Goal: Information Seeking & Learning: Learn about a topic

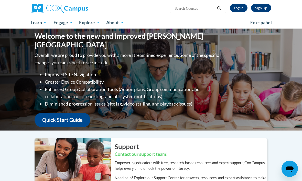
click at [238, 8] on link "Log In" at bounding box center [238, 8] width 18 height 8
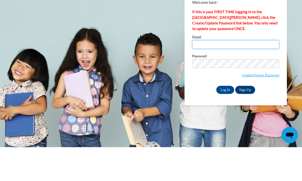
type input "violetta.steele@aischool.org"
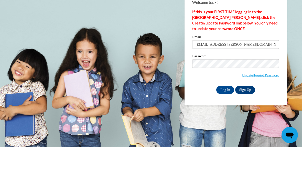
click at [225, 120] on input "Log In" at bounding box center [225, 124] width 18 height 8
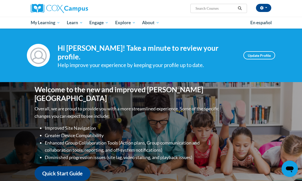
click at [220, 125] on div "Welcome to the new and improved Cox Campus Overall, we are proud to provide you…" at bounding box center [151, 133] width 248 height 102
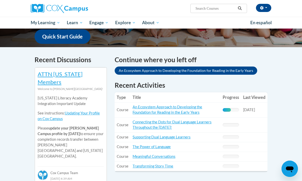
scroll to position [141, 0]
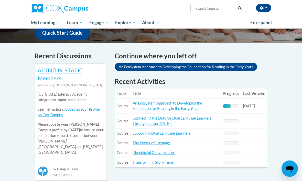
click at [83, 108] on link "Updating Your Profile on Cox Campus" at bounding box center [69, 113] width 62 height 10
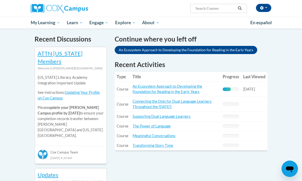
click at [0, 0] on span "My Course Progress" at bounding box center [0, 0] width 0 height 0
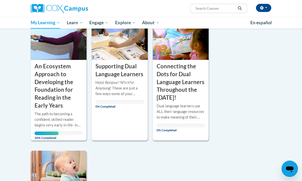
scroll to position [198, 0]
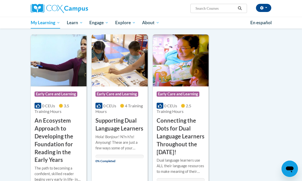
click at [53, 130] on h3 "An Ecosystem Approach to Developing the Foundation for Reading in the Early Yea…" at bounding box center [59, 140] width 48 height 47
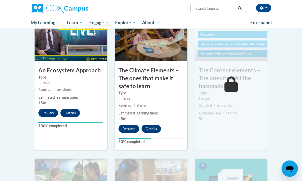
scroll to position [300, 0]
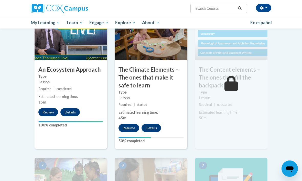
click at [129, 125] on button "Resume" at bounding box center [128, 128] width 21 height 8
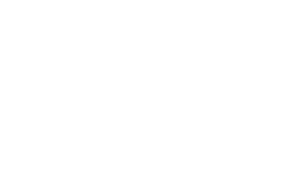
scroll to position [412, 0]
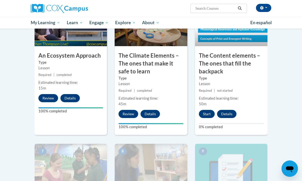
scroll to position [298, 0]
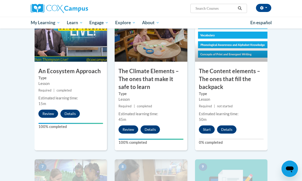
click at [209, 128] on button "Start" at bounding box center [207, 130] width 16 height 8
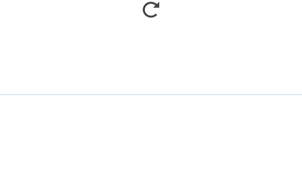
scroll to position [537, 0]
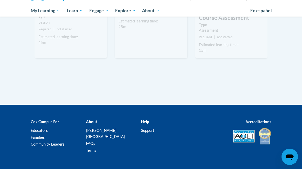
scroll to position [520, 0]
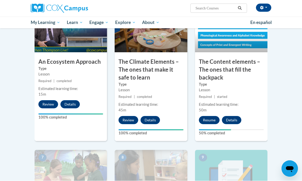
click at [214, 117] on button "Resume" at bounding box center [209, 121] width 21 height 8
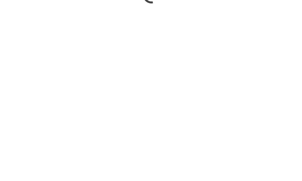
scroll to position [408, 0]
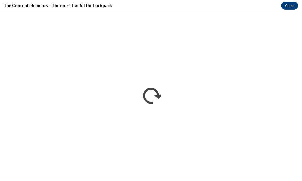
click at [291, 8] on button "Close" at bounding box center [289, 6] width 17 height 8
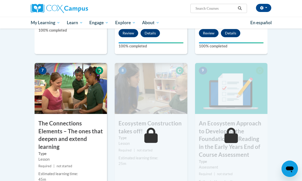
scroll to position [395, 0]
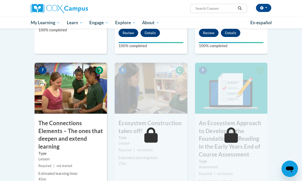
click at [86, 94] on img at bounding box center [71, 88] width 72 height 51
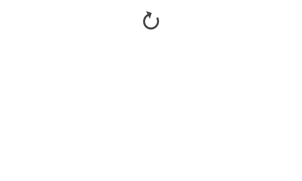
scroll to position [470, 0]
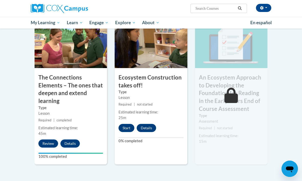
scroll to position [427, 0]
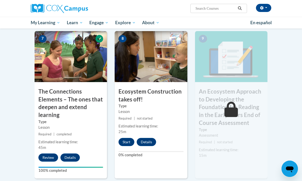
click at [127, 139] on button "Start" at bounding box center [126, 142] width 16 height 8
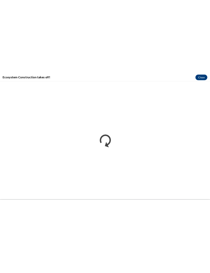
scroll to position [381, 0]
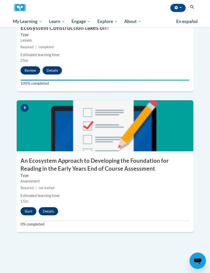
scroll to position [1154, 0]
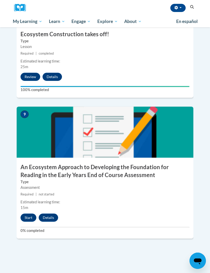
click at [29, 214] on button "Start" at bounding box center [28, 218] width 16 height 8
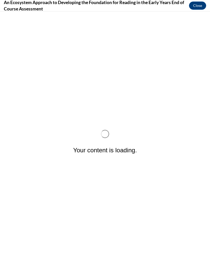
scroll to position [0, 0]
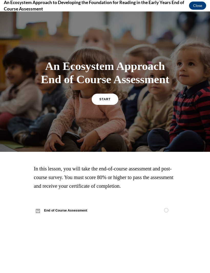
click at [105, 101] on span "START" at bounding box center [104, 100] width 11 height 4
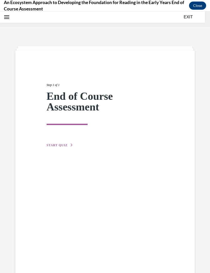
scroll to position [16, 0]
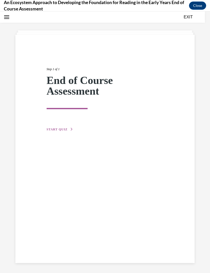
click at [60, 131] on span "START QUIZ" at bounding box center [57, 130] width 21 height 4
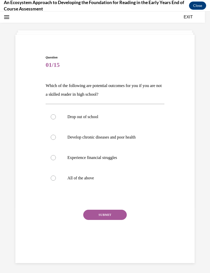
click at [56, 180] on label "All of the above" at bounding box center [104, 178] width 118 height 20
click at [56, 180] on input "All of the above" at bounding box center [53, 178] width 5 height 5
radio input "true"
click at [120, 211] on button "SUBMIT" at bounding box center [104, 215] width 43 height 10
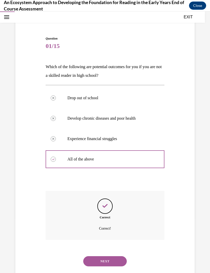
scroll to position [40, 0]
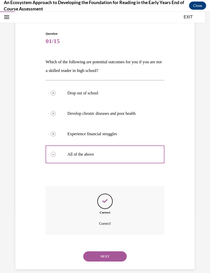
click at [119, 252] on button "NEXT" at bounding box center [104, 257] width 43 height 10
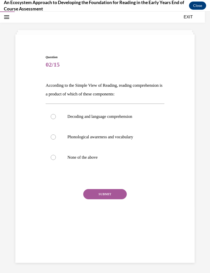
scroll to position [16, 0]
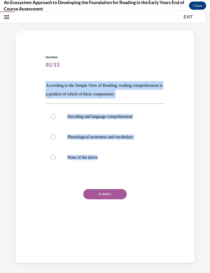
click at [155, 209] on div "SUBMIT" at bounding box center [104, 202] width 118 height 26
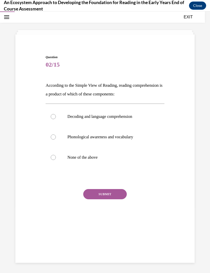
click at [53, 119] on div at bounding box center [53, 116] width 5 height 5
click at [53, 119] on input "Decoding and language comprehension" at bounding box center [53, 116] width 5 height 5
radio input "true"
click at [111, 195] on button "SUBMIT" at bounding box center [104, 194] width 43 height 10
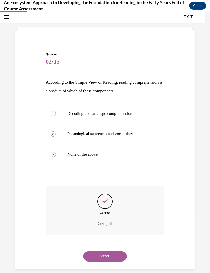
click at [108, 252] on button "NEXT" at bounding box center [104, 257] width 43 height 10
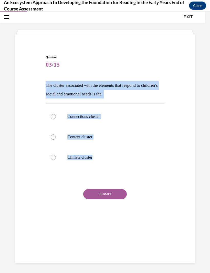
click at [148, 216] on div "SUBMIT NEXT" at bounding box center [104, 210] width 118 height 42
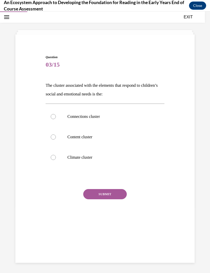
click at [52, 158] on div at bounding box center [53, 157] width 5 height 5
click at [52, 158] on input "Climate cluster" at bounding box center [53, 157] width 5 height 5
radio input "true"
click at [107, 199] on button "SUBMIT" at bounding box center [104, 194] width 43 height 10
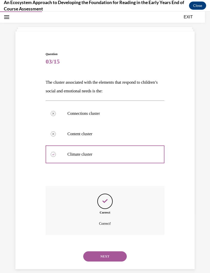
click at [108, 252] on button "NEXT" at bounding box center [104, 257] width 43 height 10
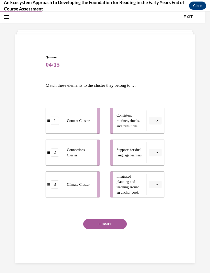
click at [156, 122] on icon "button" at bounding box center [156, 121] width 3 height 3
click at [160, 121] on button "button" at bounding box center [155, 121] width 13 height 8
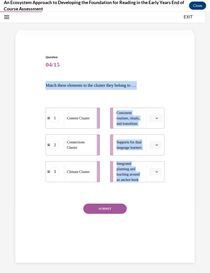
click at [166, 97] on div "Question 04/15 Match these elements to the cluster they belong to … 1 Content C…" at bounding box center [104, 143] width 181 height 206
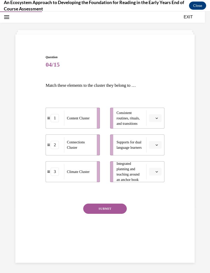
click at [157, 117] on icon "button" at bounding box center [156, 118] width 3 height 3
click at [155, 140] on div "1" at bounding box center [154, 140] width 13 height 10
click at [155, 145] on icon "button" at bounding box center [156, 145] width 3 height 3
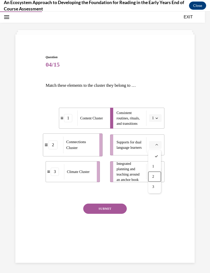
click at [155, 177] on div "2" at bounding box center [154, 177] width 13 height 10
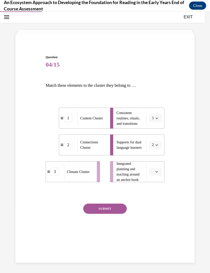
click at [159, 169] on button "button" at bounding box center [155, 172] width 13 height 8
click at [155, 213] on div "3" at bounding box center [154, 214] width 13 height 10
click at [158, 173] on button "3" at bounding box center [155, 172] width 13 height 8
click at [154, 191] on div "1" at bounding box center [153, 194] width 13 height 10
click at [156, 120] on span "button" at bounding box center [157, 119] width 4 height 4
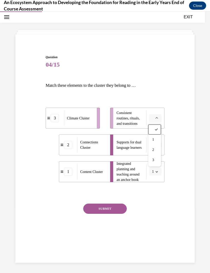
click at [156, 163] on div "3" at bounding box center [154, 160] width 13 height 10
click at [114, 208] on button "SUBMIT" at bounding box center [104, 209] width 43 height 10
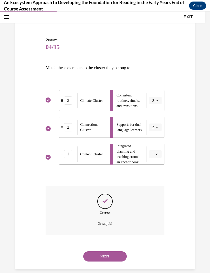
click at [112, 252] on button "NEXT" at bounding box center [104, 257] width 43 height 10
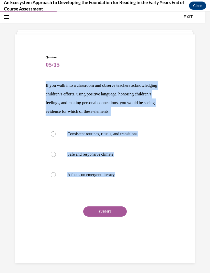
copy div "If you walk into a classroom and observe teachers acknowledging children’s effo…"
click at [152, 225] on div "SUBMIT" at bounding box center [104, 220] width 118 height 26
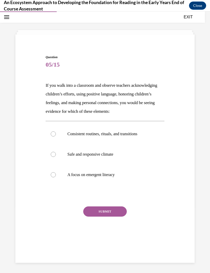
click at [55, 153] on div at bounding box center [53, 154] width 5 height 5
click at [55, 153] on input "Safe and responsive climate" at bounding box center [53, 154] width 5 height 5
radio input "true"
click at [112, 211] on button "SUBMIT" at bounding box center [104, 212] width 43 height 10
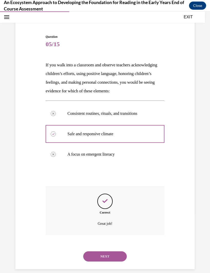
click at [105, 252] on button "NEXT" at bounding box center [104, 257] width 43 height 10
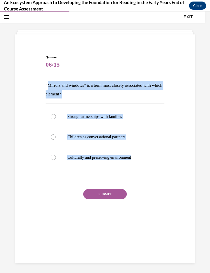
click at [177, 204] on div "Question 06/15 “Mirrors and windows” is a term most closely associated with whi…" at bounding box center [104, 136] width 181 height 192
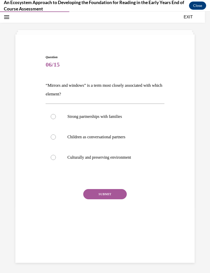
click at [51, 160] on label "Culturally and preserving environment" at bounding box center [104, 157] width 118 height 20
click at [51, 160] on input "Culturally and preserving environment" at bounding box center [53, 157] width 5 height 5
radio input "true"
click at [112, 194] on button "SUBMIT" at bounding box center [104, 194] width 43 height 10
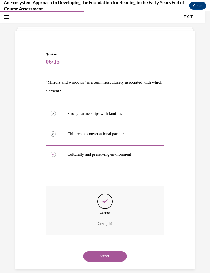
click at [108, 254] on button "NEXT" at bounding box center [104, 257] width 43 height 10
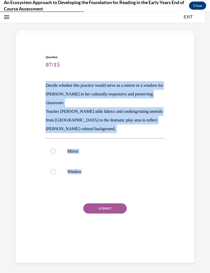
click at [141, 170] on p "Window" at bounding box center [109, 171] width 84 height 5
click at [56, 170] on input "Window" at bounding box center [53, 171] width 5 height 5
radio input "true"
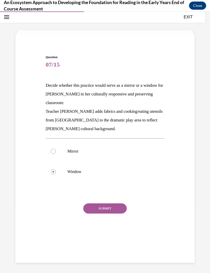
click at [52, 157] on label "Mirror" at bounding box center [104, 151] width 118 height 20
click at [52, 154] on input "Mirror" at bounding box center [53, 151] width 5 height 5
radio input "true"
click at [105, 210] on button "SUBMIT" at bounding box center [104, 209] width 43 height 10
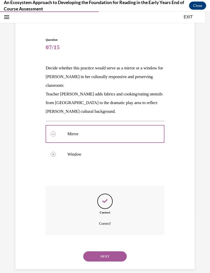
click at [112, 252] on button "NEXT" at bounding box center [104, 257] width 43 height 10
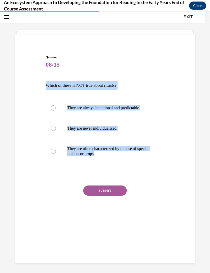
click at [181, 109] on div "Question 08/15 Which of these is NOT true about rituals? They are always intent…" at bounding box center [104, 134] width 181 height 188
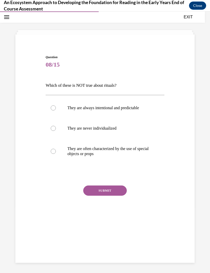
click at [53, 129] on div at bounding box center [53, 128] width 5 height 5
click at [53, 129] on input "They are never individualized" at bounding box center [53, 128] width 5 height 5
radio input "true"
click at [111, 191] on button "SUBMIT" at bounding box center [104, 191] width 43 height 10
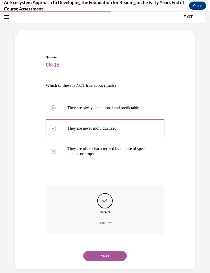
click at [115, 251] on button "NEXT" at bounding box center [104, 256] width 43 height 10
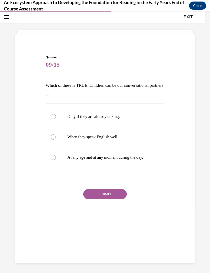
click at [54, 156] on div at bounding box center [53, 157] width 5 height 5
click at [54, 156] on input "At any age and at any moment during the day." at bounding box center [53, 157] width 5 height 5
radio input "true"
click at [109, 194] on button "SUBMIT" at bounding box center [104, 194] width 43 height 10
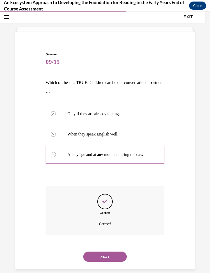
scroll to position [19, 0]
click at [115, 252] on button "NEXT" at bounding box center [104, 257] width 43 height 10
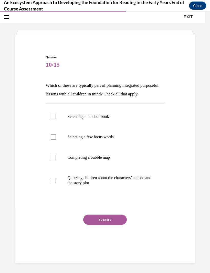
scroll to position [16, 0]
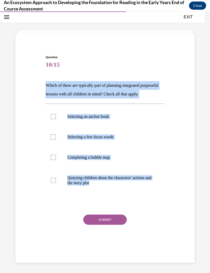
click at [180, 141] on div "Question 10/15 Which of these are typically part of planning integrated purpose…" at bounding box center [104, 148] width 181 height 217
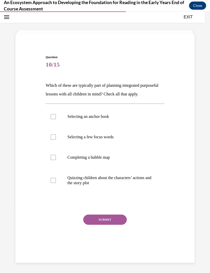
click at [59, 122] on label "Selecting an anchor book" at bounding box center [104, 117] width 118 height 20
click at [56, 119] on input "Selecting an anchor book" at bounding box center [53, 116] width 5 height 5
checkbox input "true"
click at [55, 140] on div at bounding box center [53, 137] width 5 height 5
click at [55, 140] on input "Selecting a few focus words" at bounding box center [53, 137] width 5 height 5
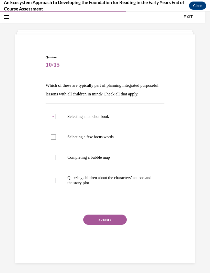
checkbox input "true"
click at [55, 160] on div at bounding box center [53, 157] width 5 height 5
click at [55, 160] on input "Completing a bubble map" at bounding box center [53, 157] width 5 height 5
checkbox input "true"
click at [112, 225] on button "SUBMIT" at bounding box center [104, 220] width 43 height 10
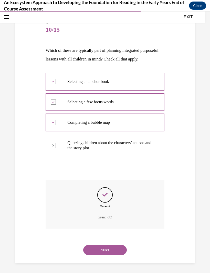
click at [113, 249] on button "NEXT" at bounding box center [104, 250] width 43 height 10
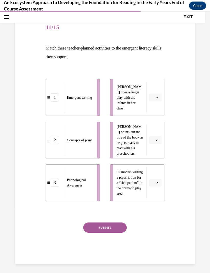
scroll to position [49, 0]
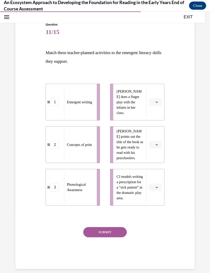
click at [160, 143] on button "button" at bounding box center [155, 145] width 13 height 8
click at [155, 177] on div "2" at bounding box center [154, 177] width 13 height 10
click at [158, 186] on button "button" at bounding box center [155, 188] width 13 height 8
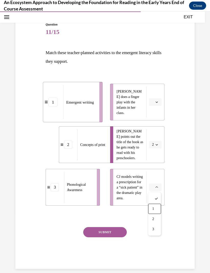
click at [155, 208] on div "1" at bounding box center [154, 209] width 13 height 10
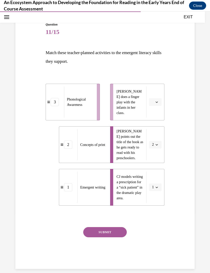
click at [159, 103] on button "button" at bounding box center [155, 102] width 13 height 8
click at [157, 145] on div "3" at bounding box center [154, 144] width 13 height 10
click at [113, 232] on button "SUBMIT" at bounding box center [104, 232] width 43 height 10
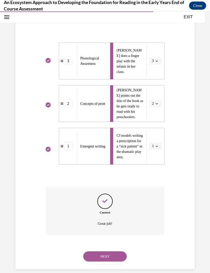
click at [108, 252] on button "NEXT" at bounding box center [104, 257] width 43 height 10
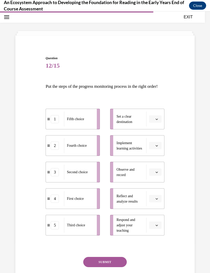
scroll to position [15, 0]
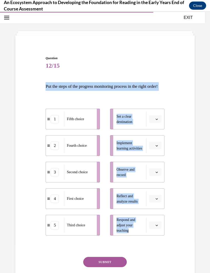
copy div "Put the steps of the progress monitoring process in the right order! 1 Fifth ch…"
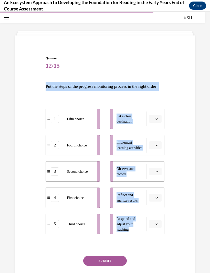
click at [189, 153] on div "Question 12/15 Put the steps of the progress monitoring process in the right or…" at bounding box center [104, 169] width 181 height 257
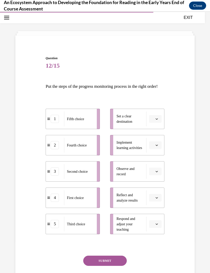
click at [183, 188] on div "Question 12/15 Put the steps of the progress monitoring process in the right or…" at bounding box center [104, 169] width 181 height 257
click at [70, 123] on span "Fifth choice" at bounding box center [77, 122] width 17 height 4
click at [155, 121] on span "button" at bounding box center [157, 119] width 4 height 4
click at [207, 164] on div "Question 12/15 Put the steps of the progress monitoring process in the right or…" at bounding box center [105, 161] width 210 height 296
click at [158, 228] on button "button" at bounding box center [155, 225] width 13 height 8
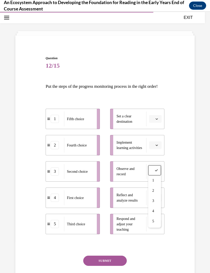
click at [155, 180] on div "1" at bounding box center [154, 181] width 13 height 10
click at [156, 225] on icon "button" at bounding box center [156, 224] width 2 height 1
click at [156, 212] on div "4" at bounding box center [153, 211] width 13 height 10
click at [157, 121] on span "button" at bounding box center [157, 119] width 4 height 4
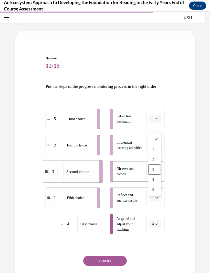
click at [156, 169] on div "3" at bounding box center [154, 170] width 13 height 10
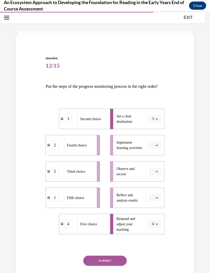
click at [159, 149] on button "button" at bounding box center [155, 146] width 13 height 8
click at [156, 217] on div "5" at bounding box center [154, 217] width 13 height 10
click at [158, 176] on button "button" at bounding box center [155, 172] width 13 height 8
click at [155, 214] on div "2" at bounding box center [154, 212] width 13 height 10
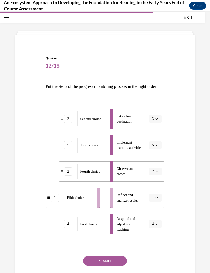
click at [158, 202] on button "button" at bounding box center [155, 198] width 13 height 8
click at [156, 151] on div "1" at bounding box center [154, 155] width 13 height 10
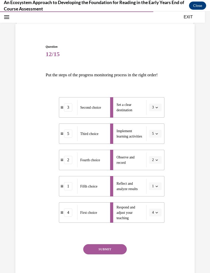
click at [112, 255] on button "SUBMIT" at bounding box center [104, 250] width 43 height 10
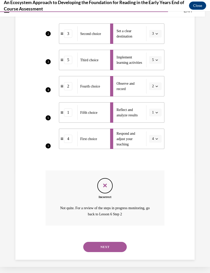
scroll to position [99, 0]
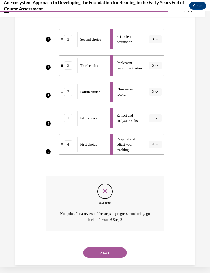
click at [116, 256] on button "NEXT" at bounding box center [104, 253] width 43 height 10
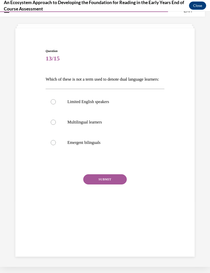
scroll to position [16, 0]
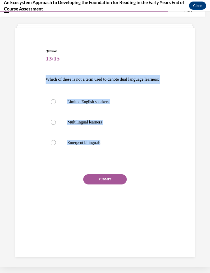
copy div "Which of these is not a term used to denote dual language learners: Limited Eng…"
click at [155, 153] on label "Emergent bilinguals" at bounding box center [104, 143] width 118 height 20
click at [56, 145] on input "Emergent bilinguals" at bounding box center [53, 142] width 5 height 5
radio input "true"
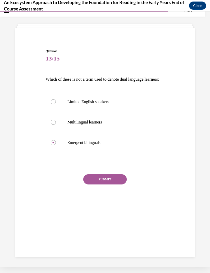
click at [54, 105] on div at bounding box center [53, 101] width 5 height 5
click at [54, 105] on input "Limited English speakers" at bounding box center [53, 101] width 5 height 5
radio input "true"
click at [112, 185] on button "SUBMIT" at bounding box center [104, 180] width 43 height 10
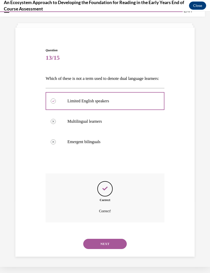
click at [109, 246] on button "NEXT" at bounding box center [104, 244] width 43 height 10
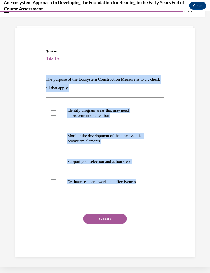
click at [180, 177] on div "Question 14/15 The purpose of the Ecosystem Construction Measure is to … check …" at bounding box center [104, 144] width 181 height 222
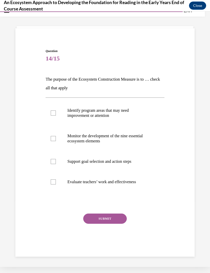
click at [50, 106] on label "Identify program areas that may need improvement or attention" at bounding box center [104, 113] width 118 height 26
click at [51, 111] on input "Identify program areas that may need improvement or attention" at bounding box center [53, 113] width 5 height 5
checkbox input "true"
click at [55, 140] on div at bounding box center [53, 138] width 5 height 5
click at [55, 140] on input "Monitor the development of the nine essential ecosystem elements" at bounding box center [53, 138] width 5 height 5
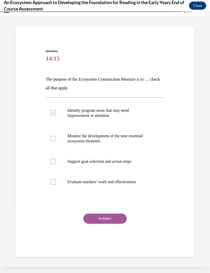
checkbox input "true"
click at [55, 162] on div at bounding box center [53, 161] width 5 height 5
click at [55, 162] on input "Support goal selection and action steps" at bounding box center [53, 161] width 5 height 5
checkbox input "true"
click at [114, 218] on button "SUBMIT" at bounding box center [104, 219] width 43 height 10
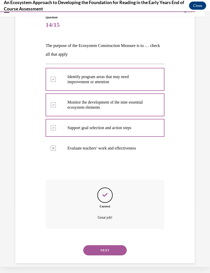
click at [115, 246] on button "NEXT" at bounding box center [104, 251] width 43 height 10
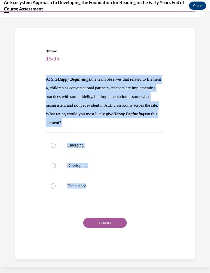
click at [182, 146] on div "Question 15/15 At Site Happy Beginnings, the team observes that related to Elem…" at bounding box center [104, 146] width 181 height 226
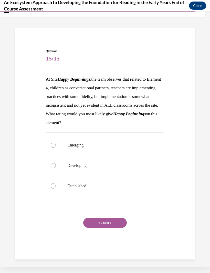
click at [51, 172] on label "Developing" at bounding box center [104, 166] width 118 height 20
click at [51, 168] on input "Developing" at bounding box center [53, 165] width 5 height 5
radio input "true"
click at [113, 227] on button "SUBMIT" at bounding box center [104, 223] width 43 height 10
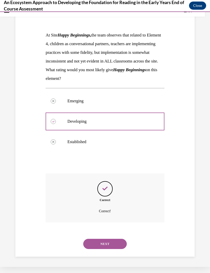
click at [116, 246] on button "NEXT" at bounding box center [104, 244] width 43 height 10
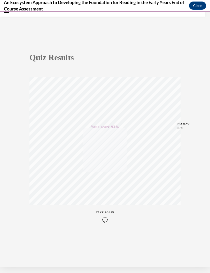
scroll to position [0, 0]
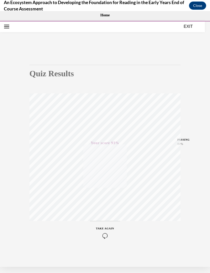
click at [189, 27] on button "EXIT" at bounding box center [188, 27] width 31 height 6
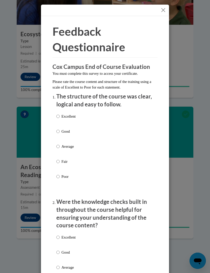
click at [56, 126] on label "Excellent" at bounding box center [65, 121] width 19 height 14
click at [56, 119] on input "Excellent" at bounding box center [57, 117] width 3 height 6
radio input "true"
click at [60, 131] on input "Good" at bounding box center [57, 132] width 3 height 6
radio input "true"
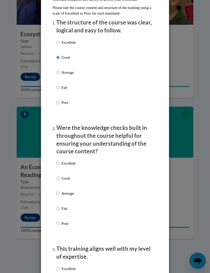
click at [60, 176] on input "Good" at bounding box center [57, 179] width 3 height 6
radio input "true"
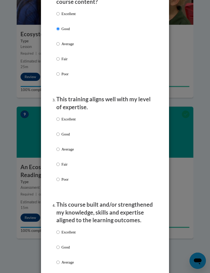
click at [60, 132] on input "Good" at bounding box center [57, 135] width 3 height 6
radio input "true"
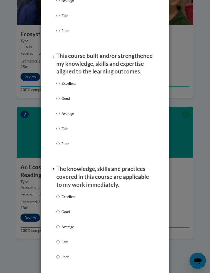
scroll to position [384, 0]
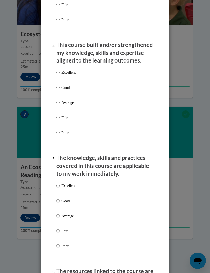
click at [59, 85] on input "Good" at bounding box center [57, 88] width 3 height 6
radio input "true"
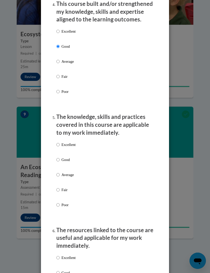
scroll to position [425, 0]
click at [60, 166] on label "Good" at bounding box center [65, 164] width 19 height 14
click at [60, 163] on input "Good" at bounding box center [57, 160] width 3 height 6
radio input "true"
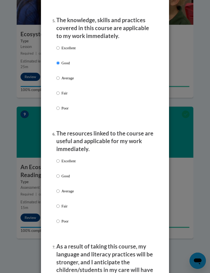
scroll to position [534, 0]
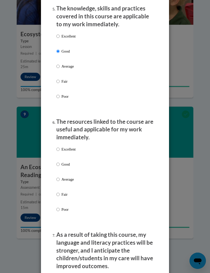
click at [59, 162] on input "Good" at bounding box center [57, 165] width 3 height 6
radio input "true"
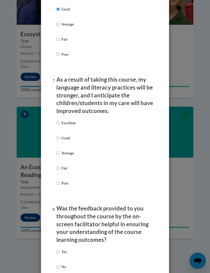
click at [59, 135] on input "Good" at bounding box center [57, 138] width 3 height 6
radio input "true"
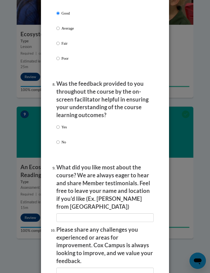
scroll to position [817, 0]
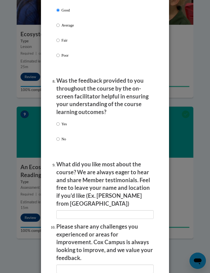
click at [59, 121] on input "Yes" at bounding box center [57, 124] width 3 height 6
radio input "true"
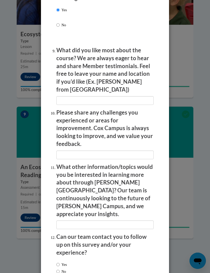
scroll to position [931, 0]
click at [59, 262] on input "Yes" at bounding box center [57, 265] width 3 height 6
radio input "true"
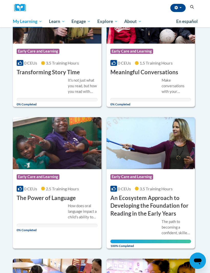
scroll to position [100, 0]
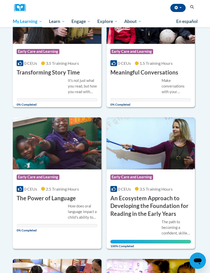
click at [0, 0] on span "All Courses" at bounding box center [0, 0] width 0 height 0
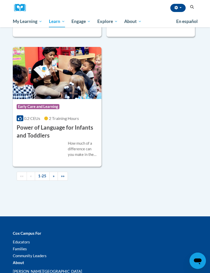
scroll to position [1731, 0]
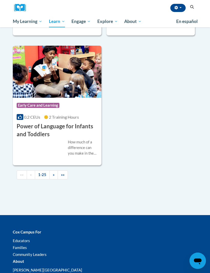
click at [54, 173] on span "»" at bounding box center [54, 175] width 2 height 4
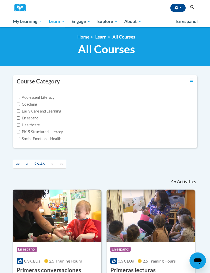
scroll to position [0, 0]
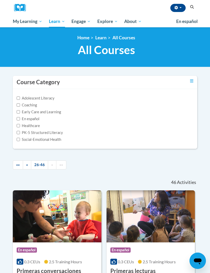
click at [0, 0] on span "Group Discussions" at bounding box center [0, 0] width 0 height 0
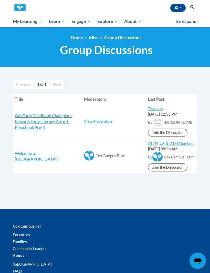
click at [29, 117] on span "GA: Early Childhood Champions Mayor's Early Literacy Award - Preschool/Pre-K" at bounding box center [43, 121] width 57 height 16
click at [45, 155] on span "Welcome to [GEOGRAPHIC_DATA]!" at bounding box center [36, 156] width 43 height 11
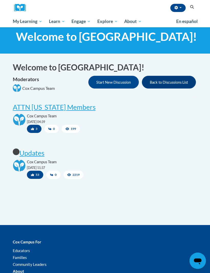
scroll to position [16, 0]
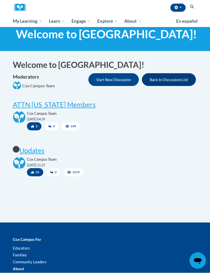
click at [30, 151] on post "Updates" at bounding box center [31, 151] width 25 height 8
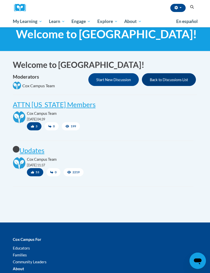
click at [46, 104] on post "ATTN [US_STATE] Members" at bounding box center [54, 105] width 83 height 8
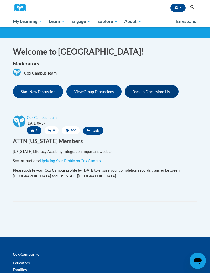
scroll to position [30, 0]
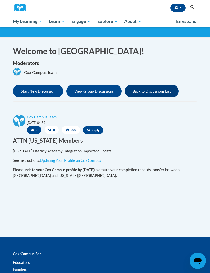
click at [97, 158] on link "Updating Your Profile on Cox Campus" at bounding box center [70, 160] width 61 height 4
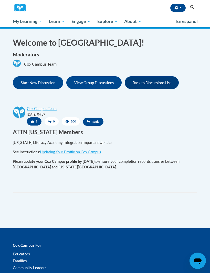
click at [183, 7] on button "button" at bounding box center [177, 8] width 15 height 8
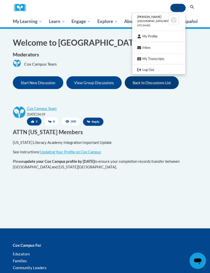
click at [155, 35] on link "My Profile" at bounding box center [158, 36] width 53 height 6
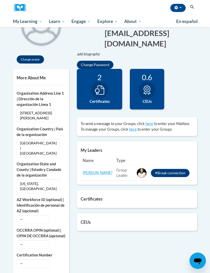
scroll to position [78, 0]
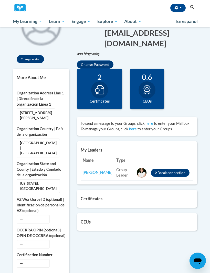
click at [101, 88] on icon at bounding box center [99, 89] width 9 height 9
click at [98, 79] on div "2" at bounding box center [100, 77] width 38 height 9
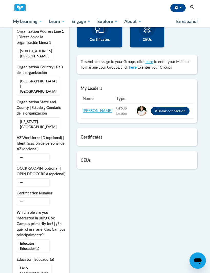
scroll to position [141, 0]
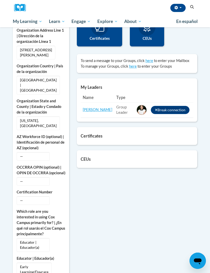
click at [107, 138] on div "Certificates List of certificates granted upon completion of activities Build M…" at bounding box center [137, 136] width 120 height 18
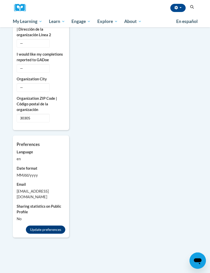
scroll to position [475, 0]
